Goal: Transaction & Acquisition: Purchase product/service

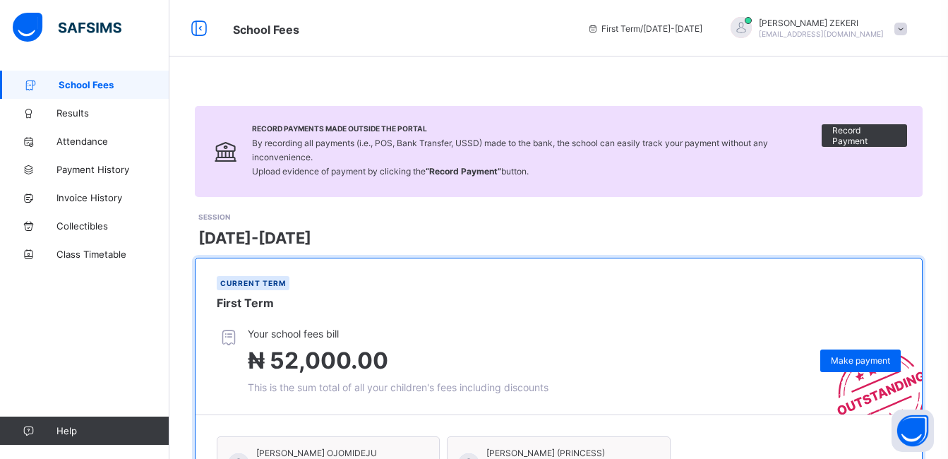
scroll to position [168, 0]
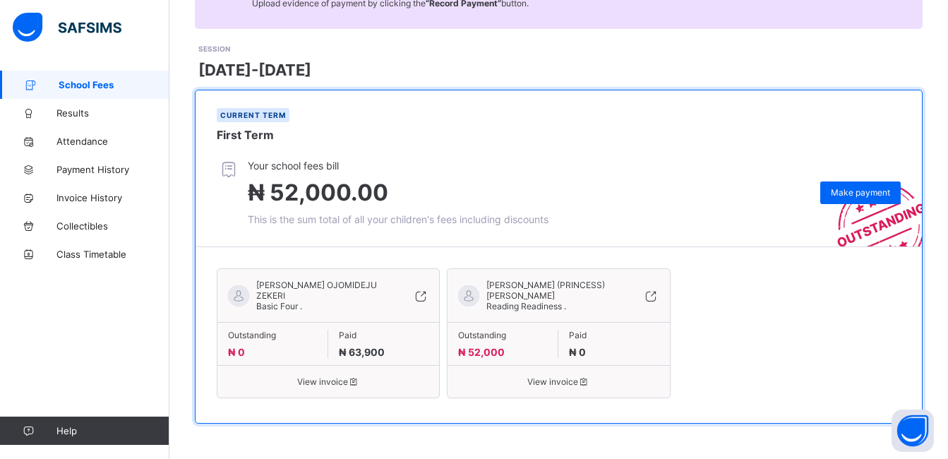
click at [552, 383] on span "View invoice" at bounding box center [558, 381] width 201 height 11
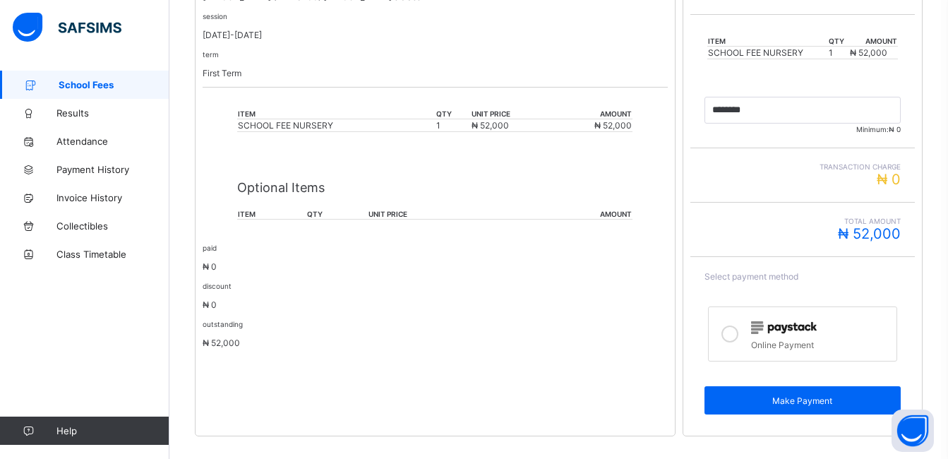
scroll to position [328, 0]
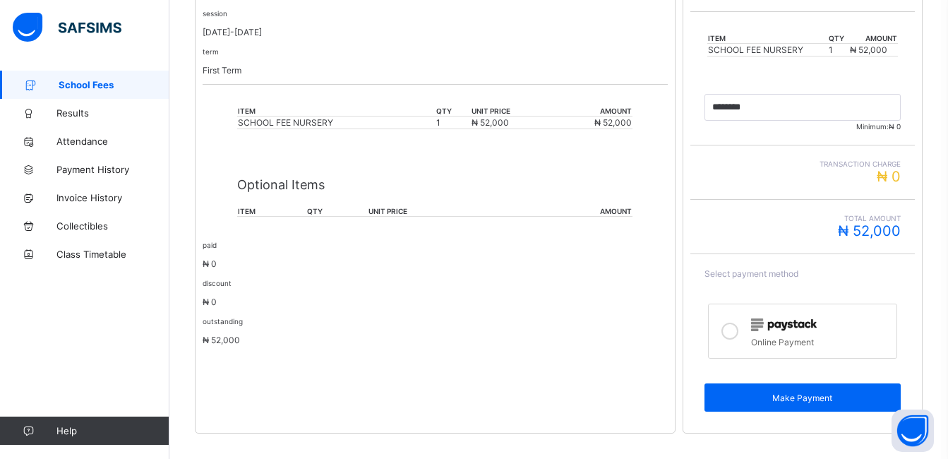
click at [735, 334] on icon at bounding box center [730, 331] width 17 height 17
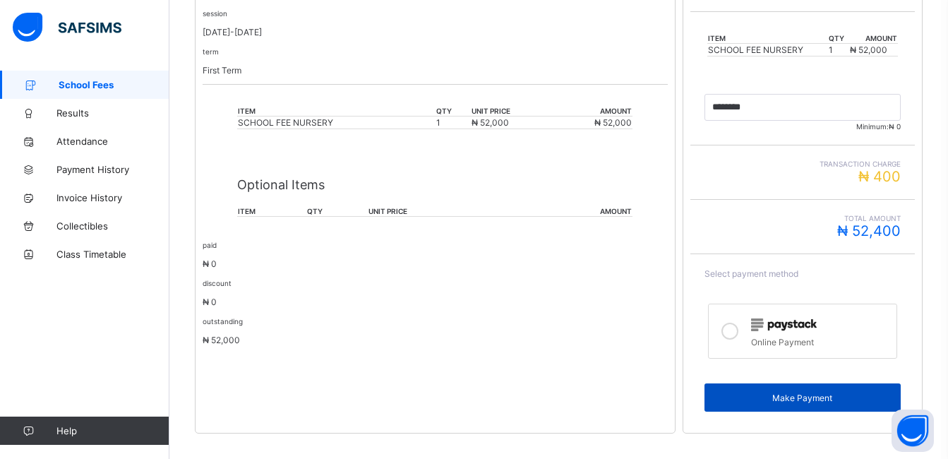
click at [822, 399] on span "Make Payment" at bounding box center [802, 398] width 175 height 11
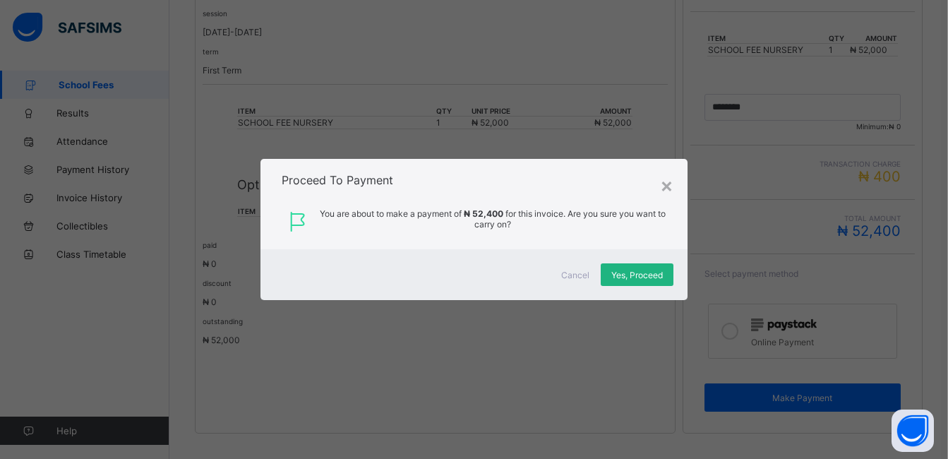
click at [648, 278] on span "Yes, Proceed" at bounding box center [638, 275] width 52 height 11
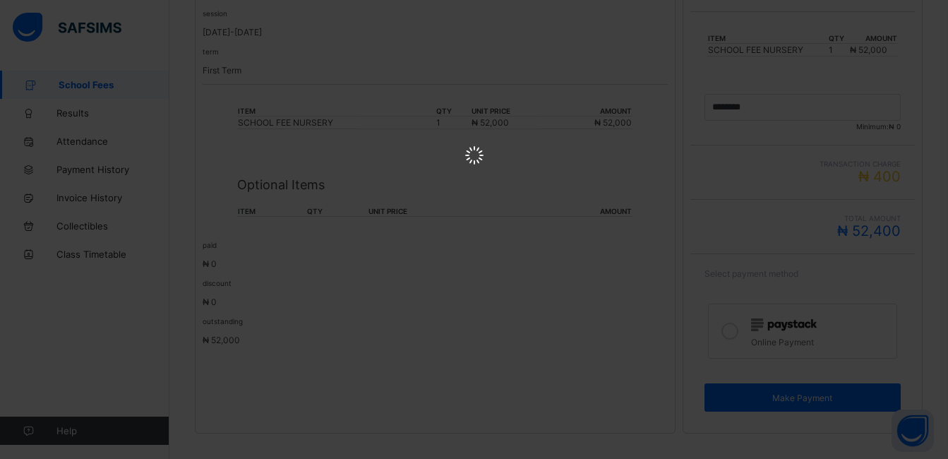
scroll to position [0, 0]
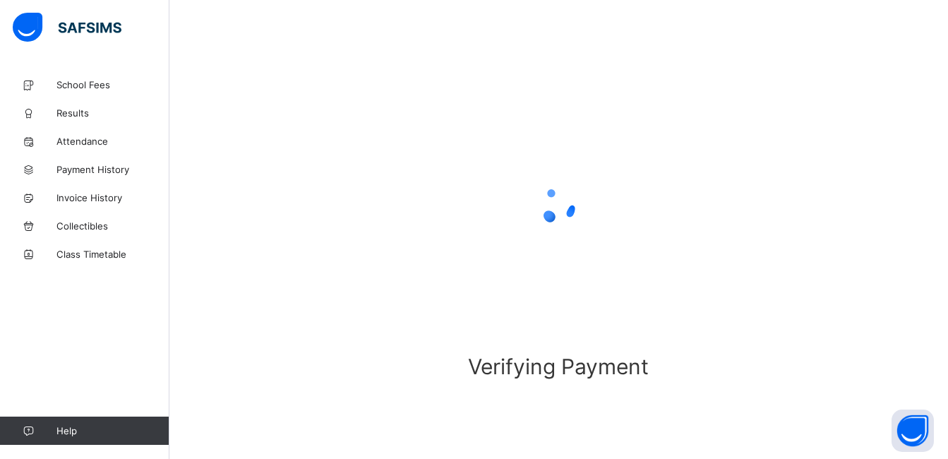
scroll to position [80, 0]
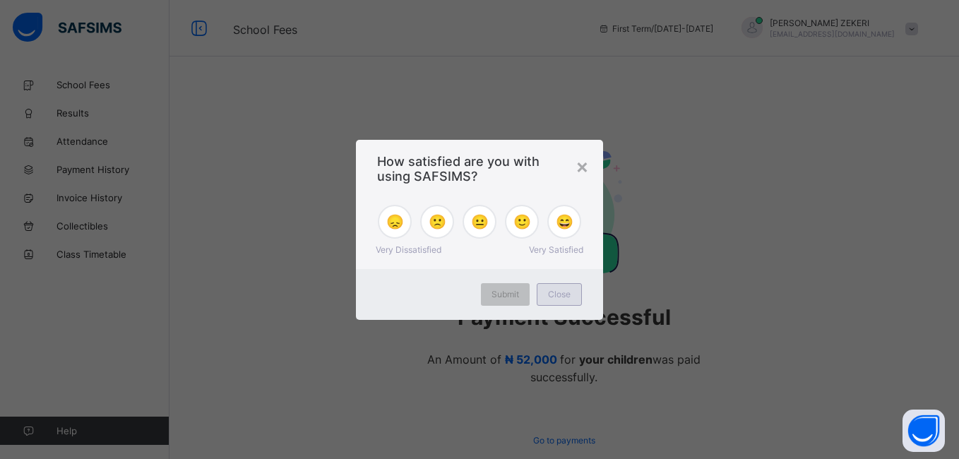
click at [562, 296] on span "Close" at bounding box center [559, 294] width 23 height 11
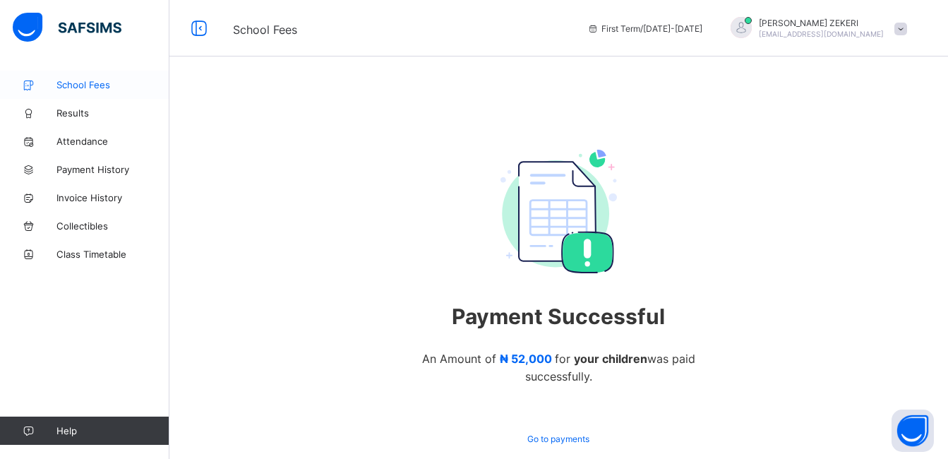
click at [89, 88] on span "School Fees" at bounding box center [112, 84] width 113 height 11
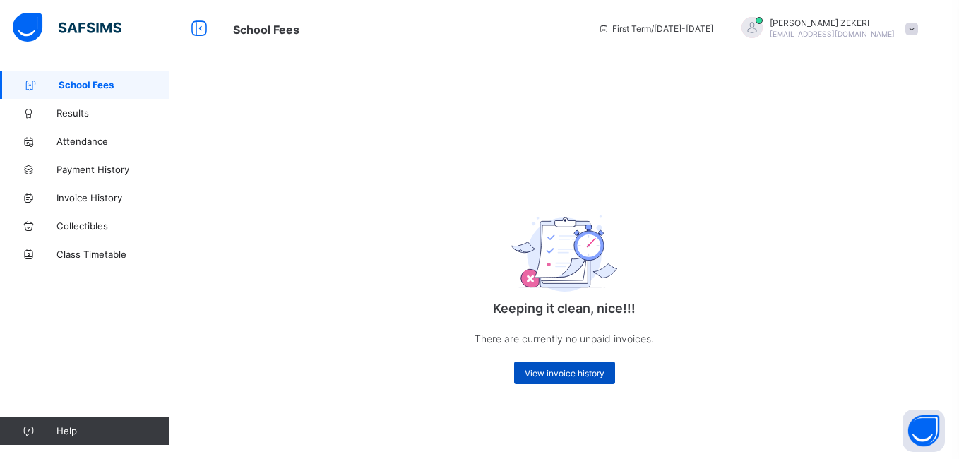
click at [532, 371] on span "View invoice history" at bounding box center [565, 373] width 80 height 11
click at [580, 375] on span "View invoice history" at bounding box center [565, 373] width 80 height 11
click at [91, 89] on span "School Fees" at bounding box center [114, 84] width 111 height 11
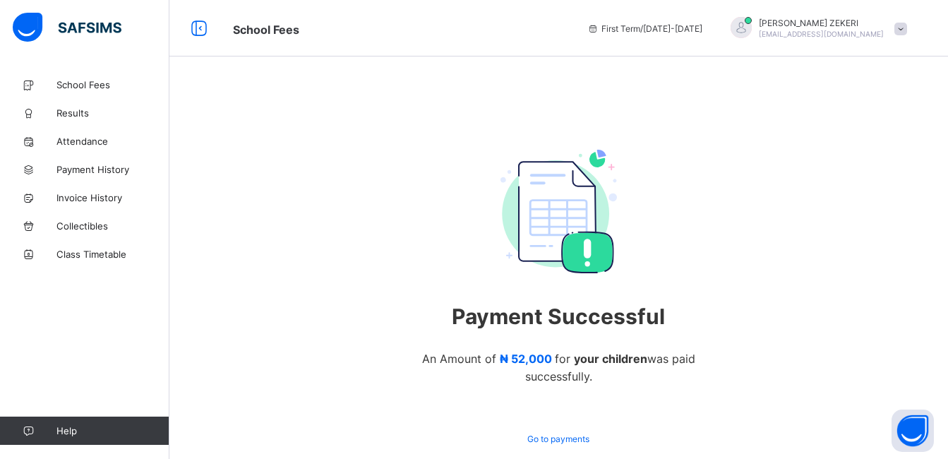
click at [850, 33] on span "[EMAIL_ADDRESS][DOMAIN_NAME]" at bounding box center [821, 34] width 125 height 8
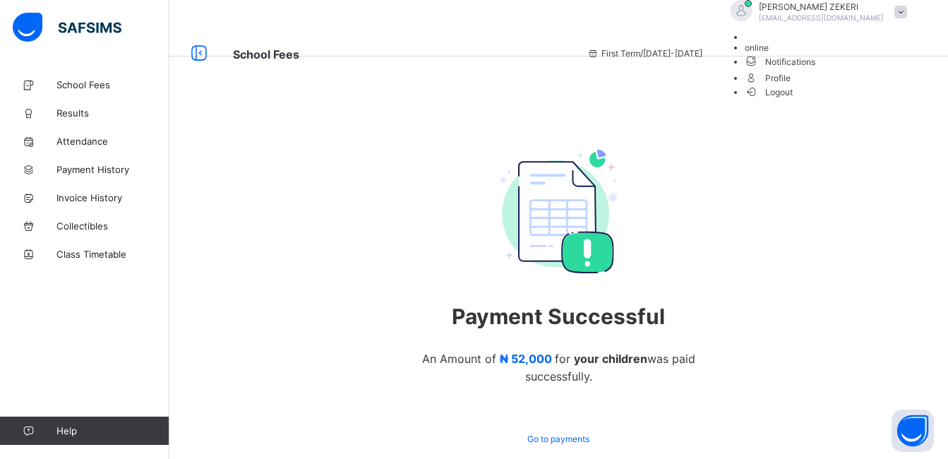
click at [790, 120] on div "Payment Successful An Amount of ₦ 52,000 for your children was paid successfull…" at bounding box center [558, 300] width 779 height 459
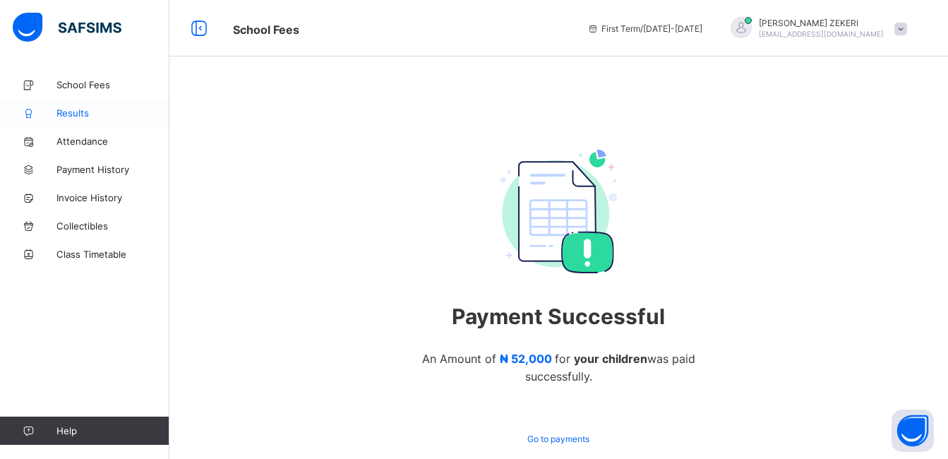
click at [85, 113] on span "Results" at bounding box center [112, 112] width 113 height 11
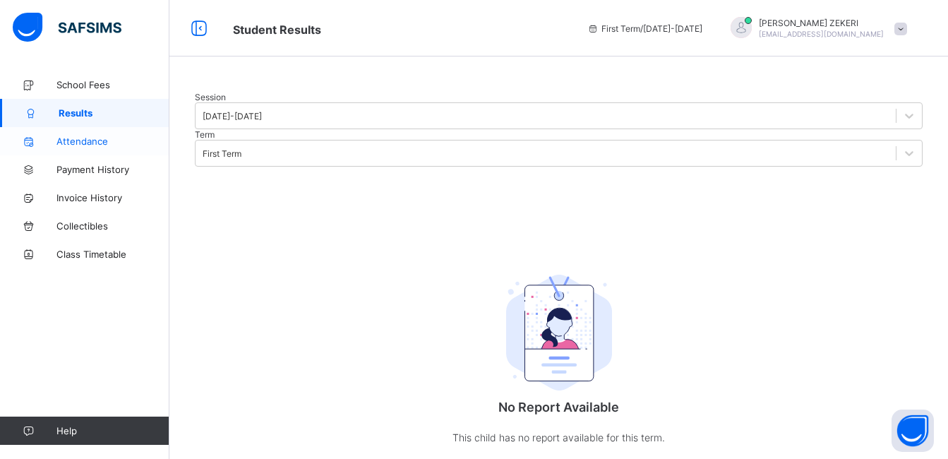
click at [89, 140] on span "Attendance" at bounding box center [112, 141] width 113 height 11
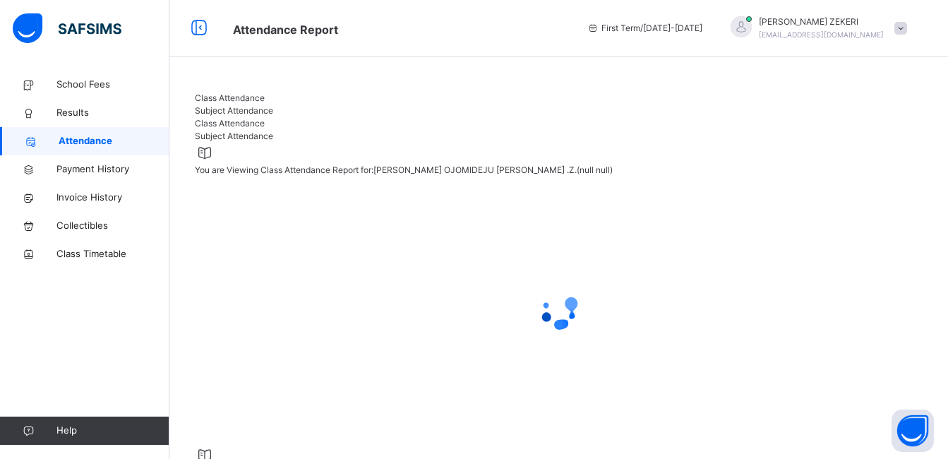
select select "****"
select select "*"
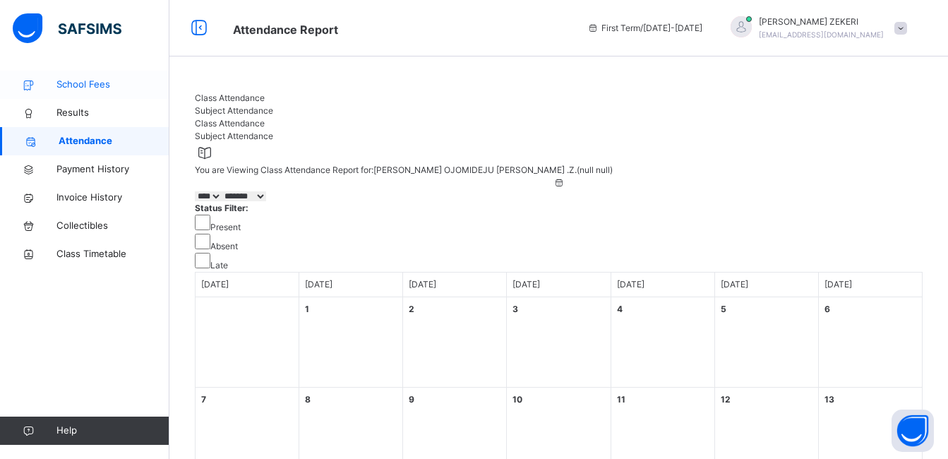
click at [97, 78] on span "School Fees" at bounding box center [112, 85] width 113 height 14
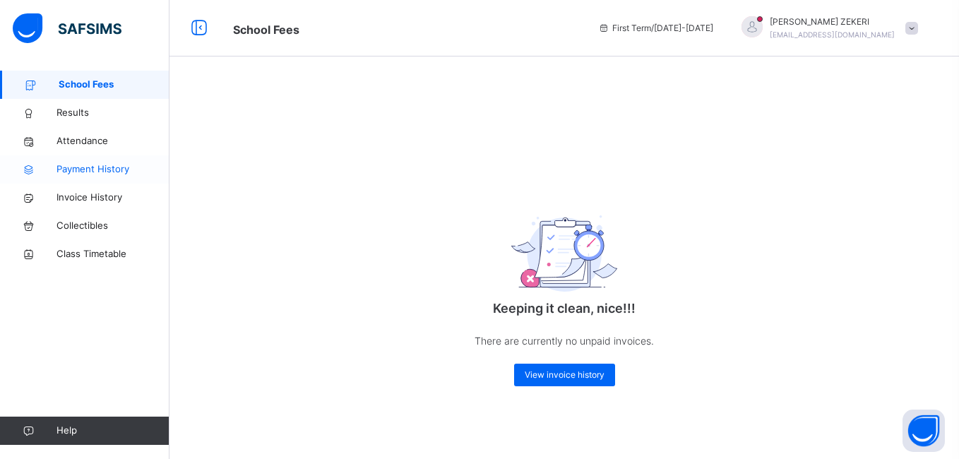
click at [99, 174] on span "Payment History" at bounding box center [112, 169] width 113 height 14
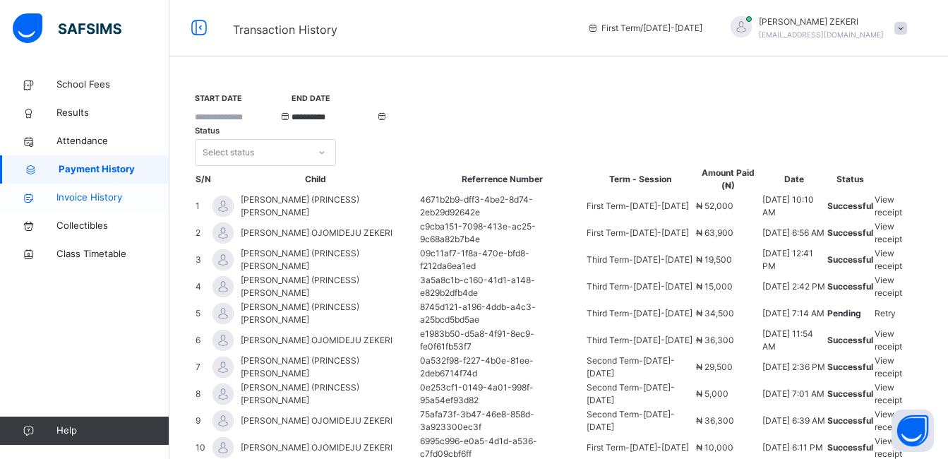
click at [111, 206] on link "Invoice History" at bounding box center [84, 198] width 169 height 28
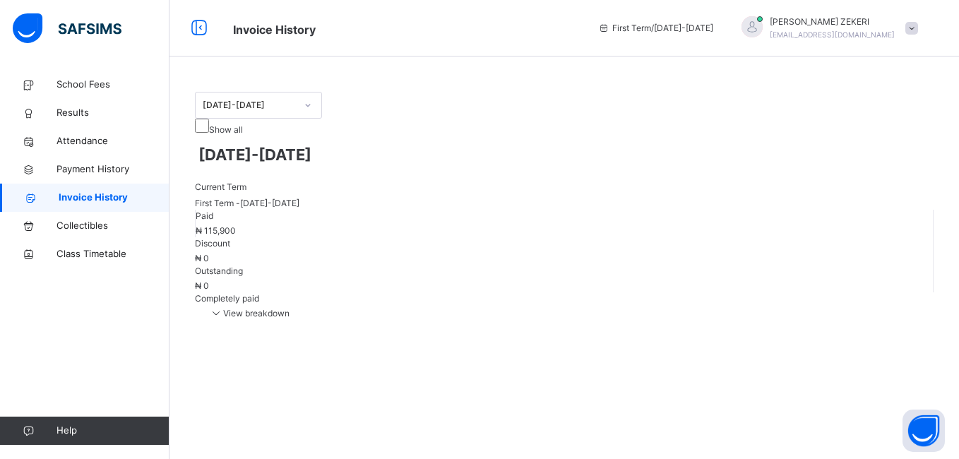
click at [290, 308] on span "View breakdown" at bounding box center [249, 313] width 81 height 11
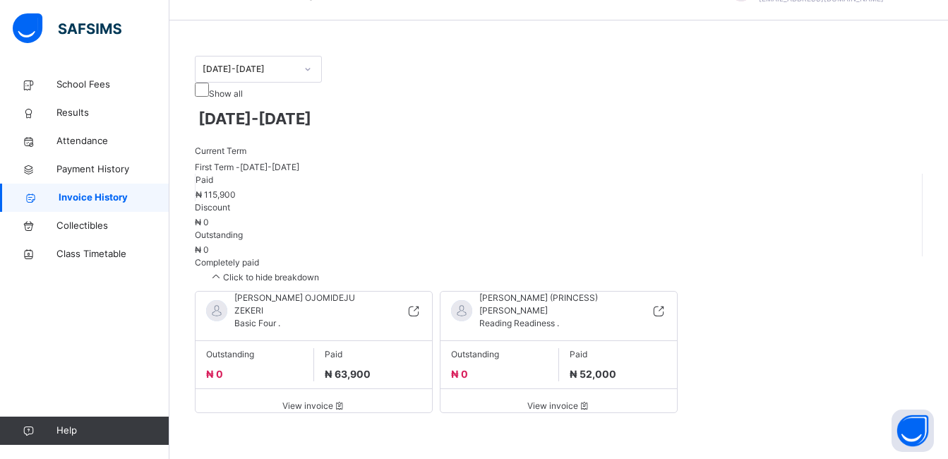
scroll to position [32, 0]
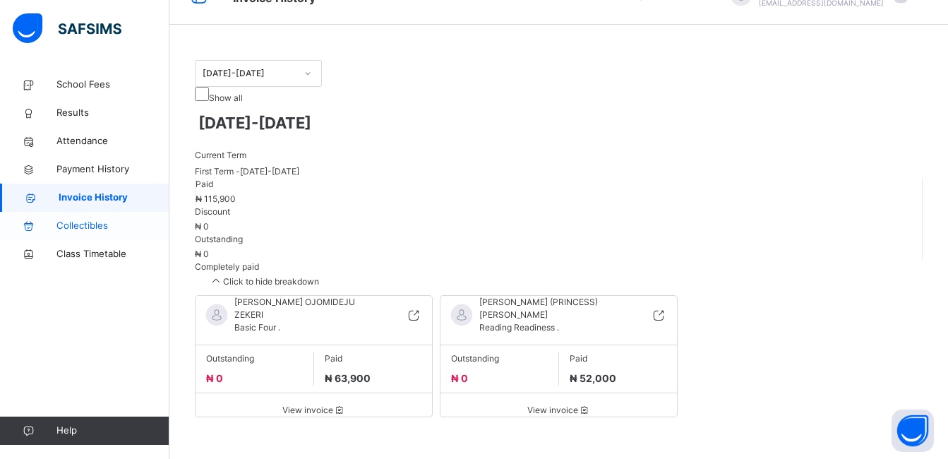
click at [85, 228] on span "Collectibles" at bounding box center [112, 226] width 113 height 14
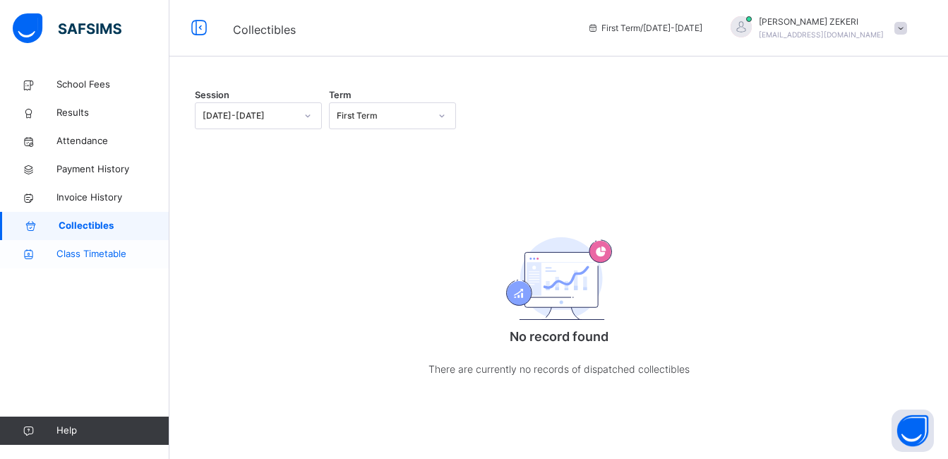
click at [95, 259] on span "Class Timetable" at bounding box center [112, 254] width 113 height 14
